Goal: Find contact information: Find contact information

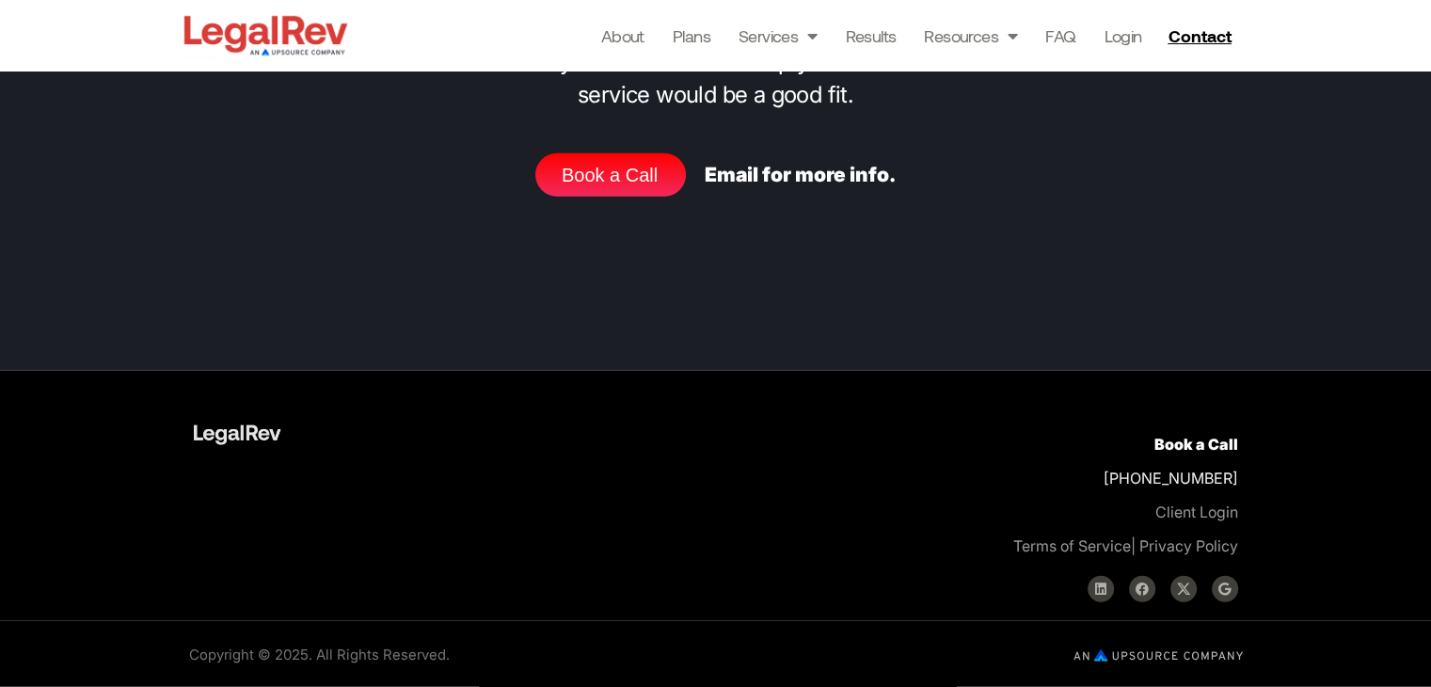
scroll to position [7926, 0]
click at [1187, 43] on span "Contact" at bounding box center [1199, 35] width 63 height 17
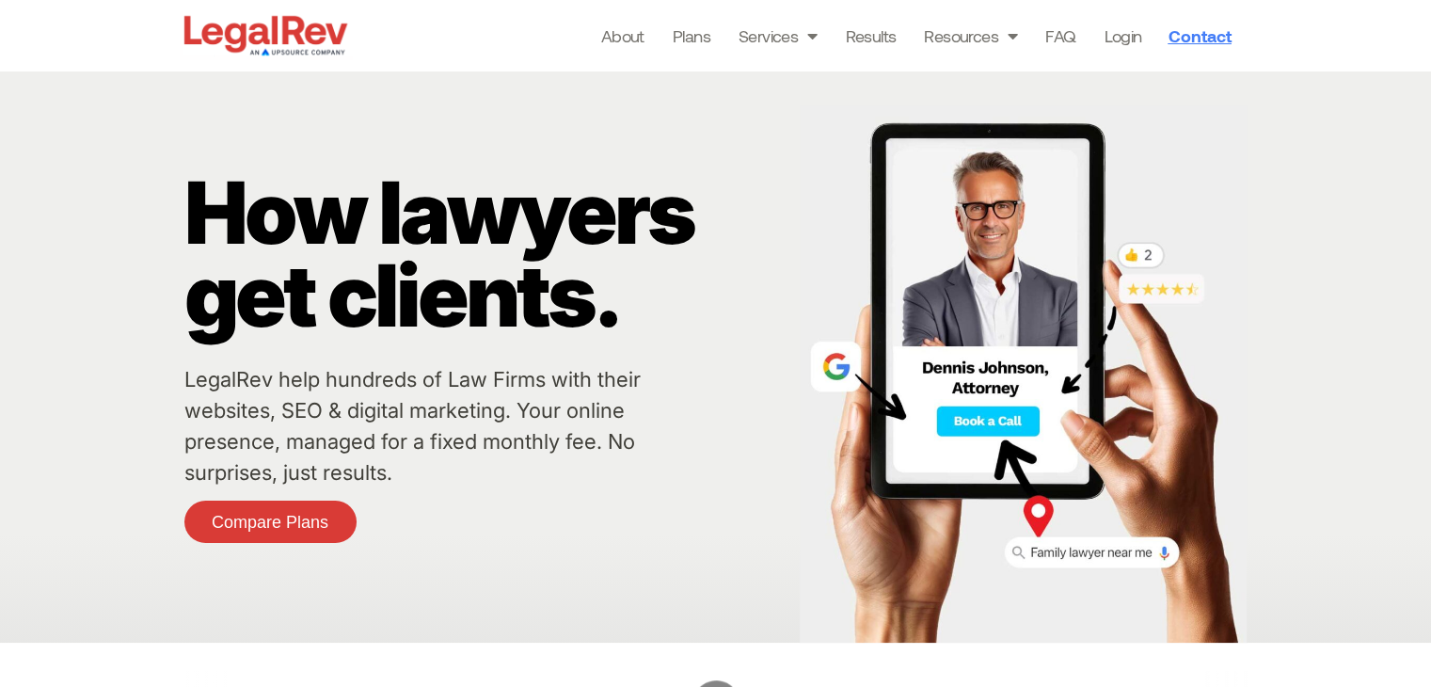
click at [1189, 46] on link "Contact" at bounding box center [1201, 36] width 83 height 30
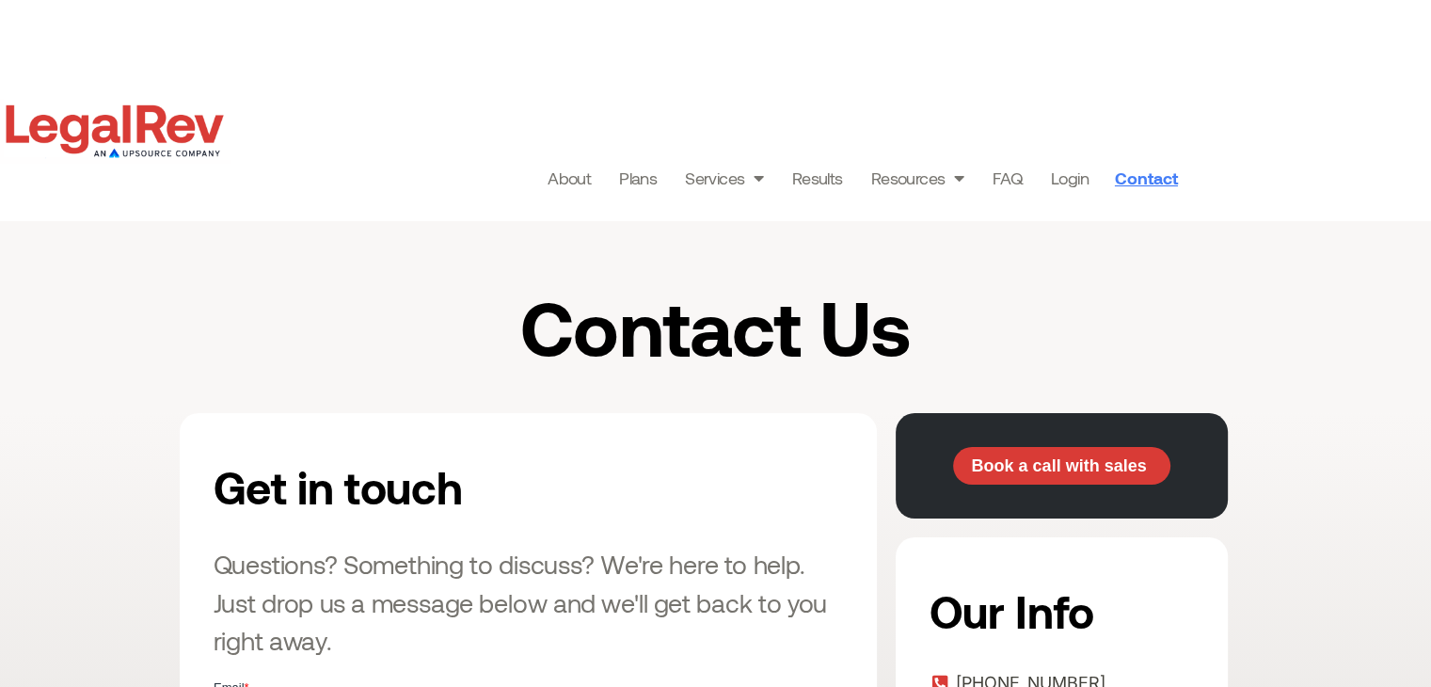
click at [1134, 186] on span "Contact" at bounding box center [1146, 177] width 63 height 17
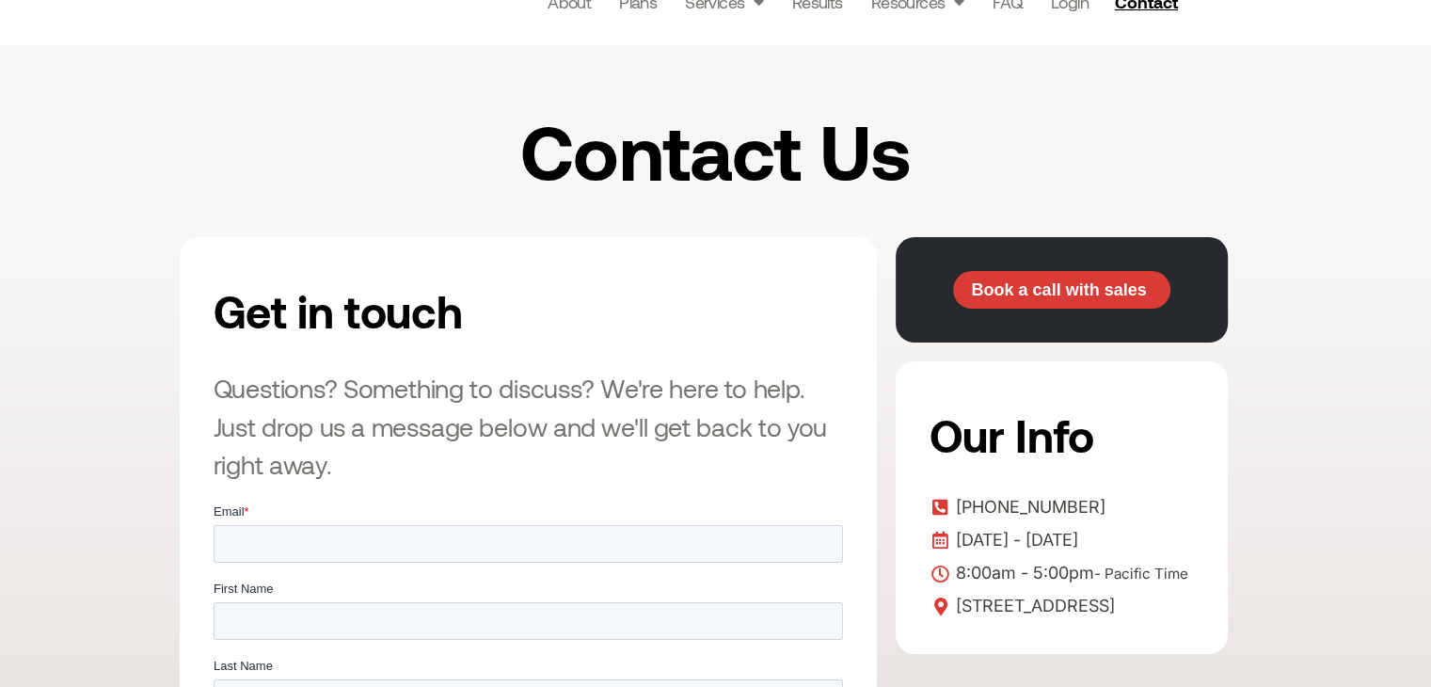
scroll to position [177, 0]
